Goal: Understand process/instructions: Learn how to perform a task or action

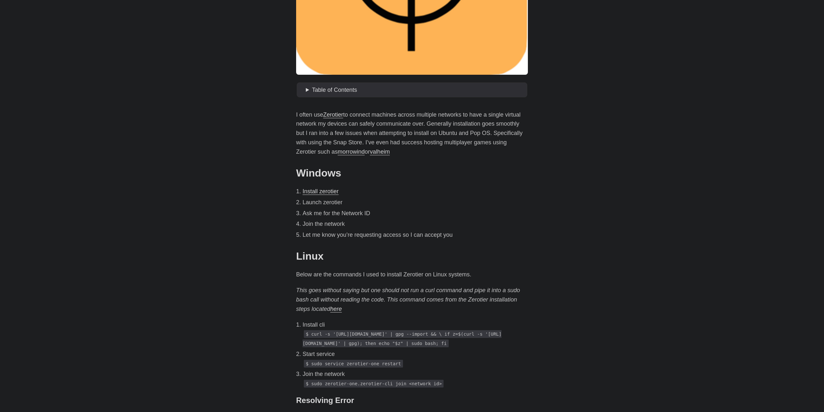
scroll to position [234, 0]
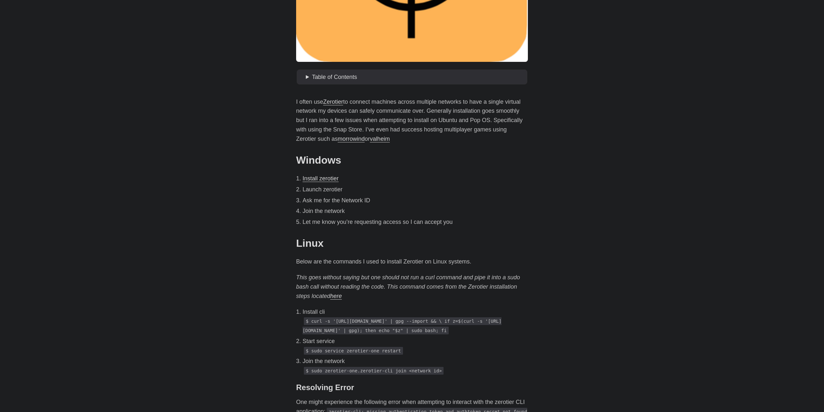
click at [331, 187] on li "Launch zerotier" at bounding box center [415, 189] width 225 height 9
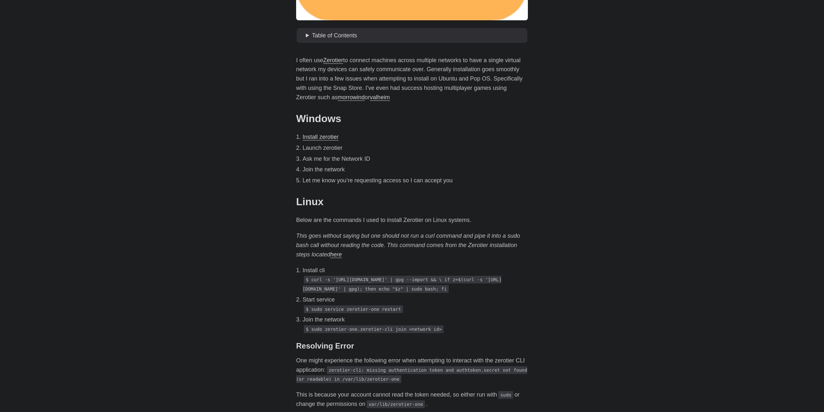
scroll to position [335, 0]
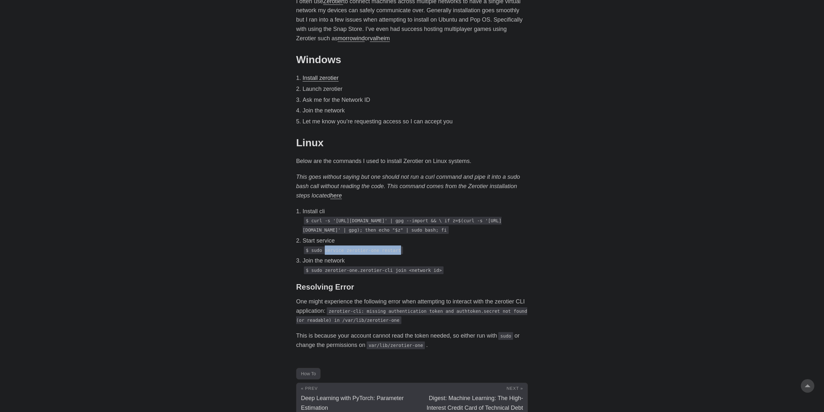
drag, startPoint x: 324, startPoint y: 261, endPoint x: 396, endPoint y: 261, distance: 71.5
click at [396, 255] on p "$ sudo service zerotier-one restart" at bounding box center [415, 249] width 225 height 9
copy code "service zerotier-one restart"
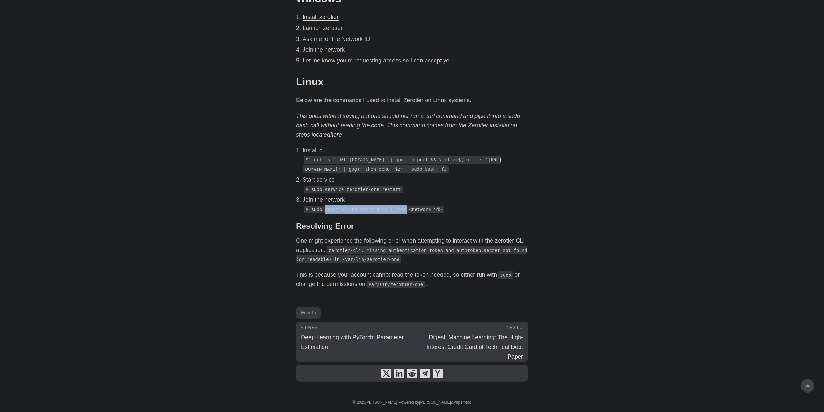
drag, startPoint x: 323, startPoint y: 210, endPoint x: 397, endPoint y: 212, distance: 73.8
click at [397, 212] on code "$ sudo zerotier-one.zerotier-cli join <network id>" at bounding box center [374, 209] width 140 height 8
drag, startPoint x: 324, startPoint y: 192, endPoint x: 393, endPoint y: 190, distance: 68.3
click at [393, 190] on code "$ sudo service zerotier-one restart" at bounding box center [353, 189] width 99 height 8
copy code "service zerotier-one restart"
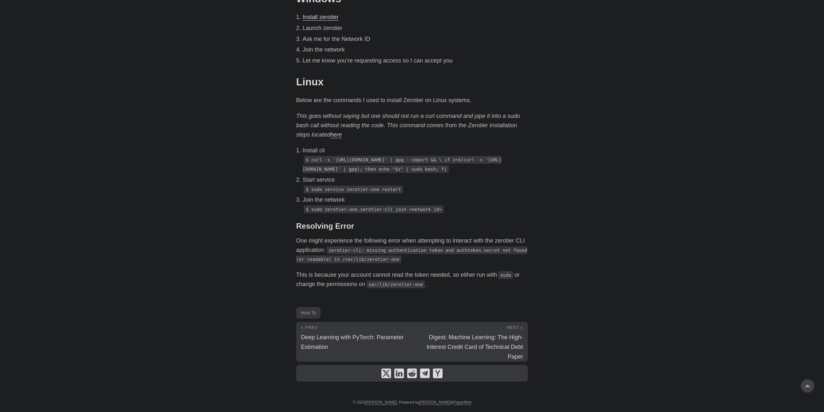
click at [392, 56] on li "Let me know you’re requesting access so I can accept you" at bounding box center [415, 60] width 225 height 9
click at [429, 156] on code "$ curl -s '[URL][DOMAIN_NAME]' | gpg --import && \ if z=$(curl -s '[URL][DOMAIN…" at bounding box center [402, 164] width 199 height 17
click at [354, 178] on p "Start service" at bounding box center [415, 179] width 225 height 9
click at [328, 182] on p "Start service" at bounding box center [415, 179] width 225 height 9
drag, startPoint x: 307, startPoint y: 191, endPoint x: 354, endPoint y: 196, distance: 47.9
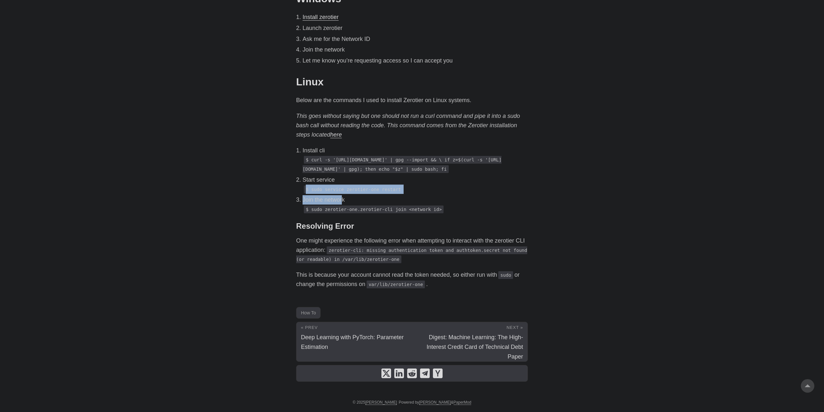
click at [348, 196] on ol "Install cli $ curl -s '[URL][DOMAIN_NAME]' | gpg --import && \ if z=$(curl -s '…" at bounding box center [412, 180] width 232 height 68
click at [419, 201] on p "Join the network" at bounding box center [415, 199] width 225 height 9
click at [442, 211] on p "$ sudo zerotier-one.zerotier-cli join <network id>" at bounding box center [415, 208] width 225 height 9
drag, startPoint x: 432, startPoint y: 213, endPoint x: 357, endPoint y: 212, distance: 75.4
click at [383, 212] on p "$ sudo zerotier-one.zerotier-cli join <network id>" at bounding box center [415, 208] width 225 height 9
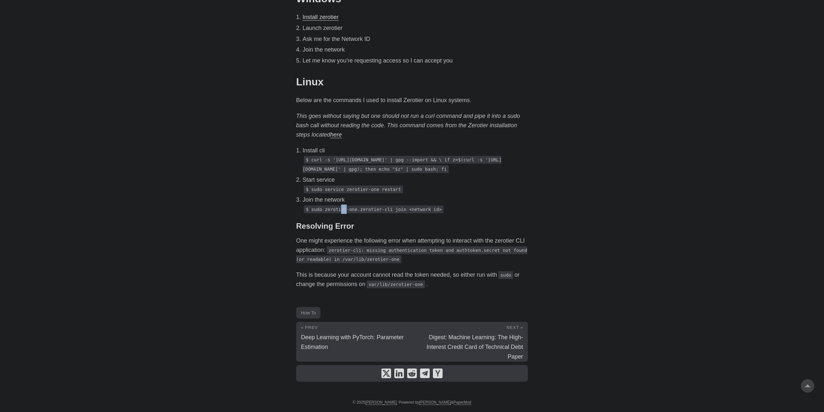
click at [328, 212] on code "$ sudo zerotier-one.zerotier-cli join <network id>" at bounding box center [374, 209] width 140 height 8
drag, startPoint x: 316, startPoint y: 212, endPoint x: 309, endPoint y: 212, distance: 6.4
click at [309, 212] on code "$ sudo zerotier-one.zerotier-cli join <network id>" at bounding box center [374, 209] width 140 height 8
click at [417, 204] on p "Join the network" at bounding box center [415, 199] width 225 height 9
